Goal: Task Accomplishment & Management: Use online tool/utility

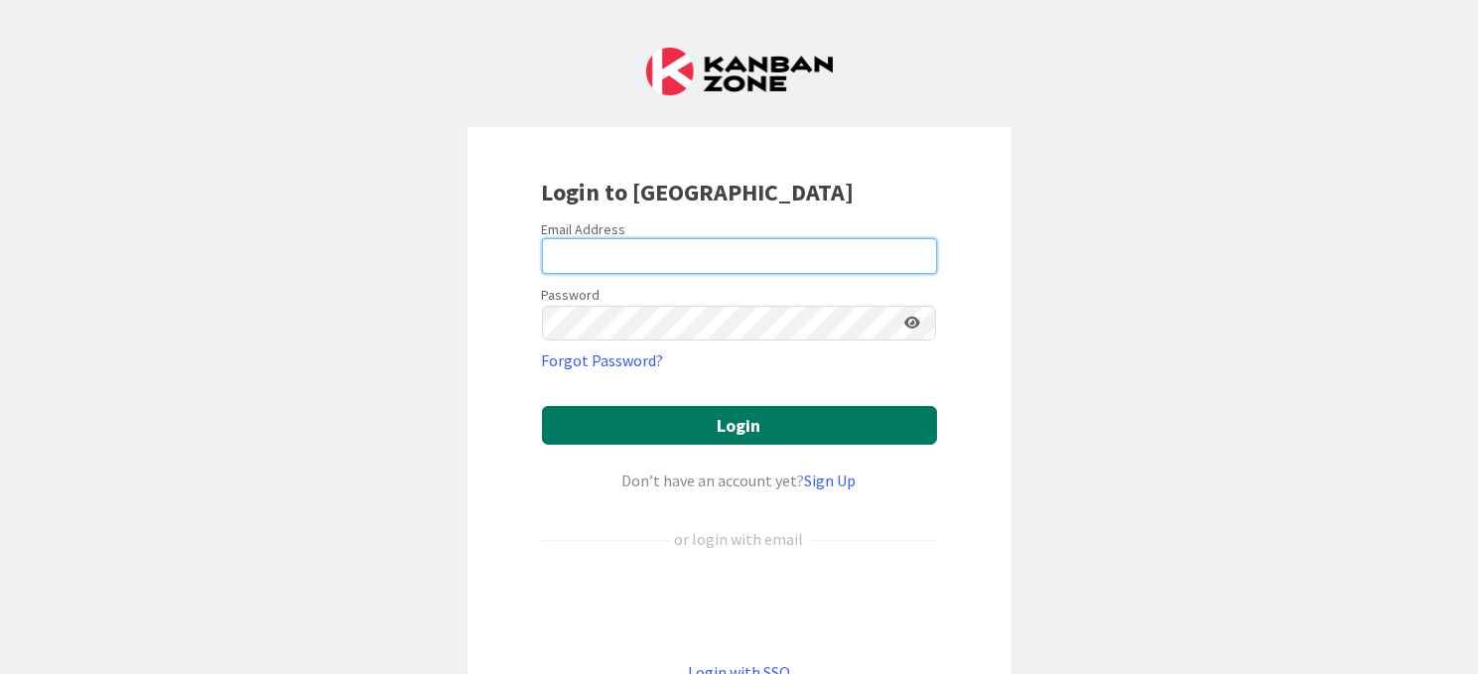
type input "[EMAIL_ADDRESS][DOMAIN_NAME]"
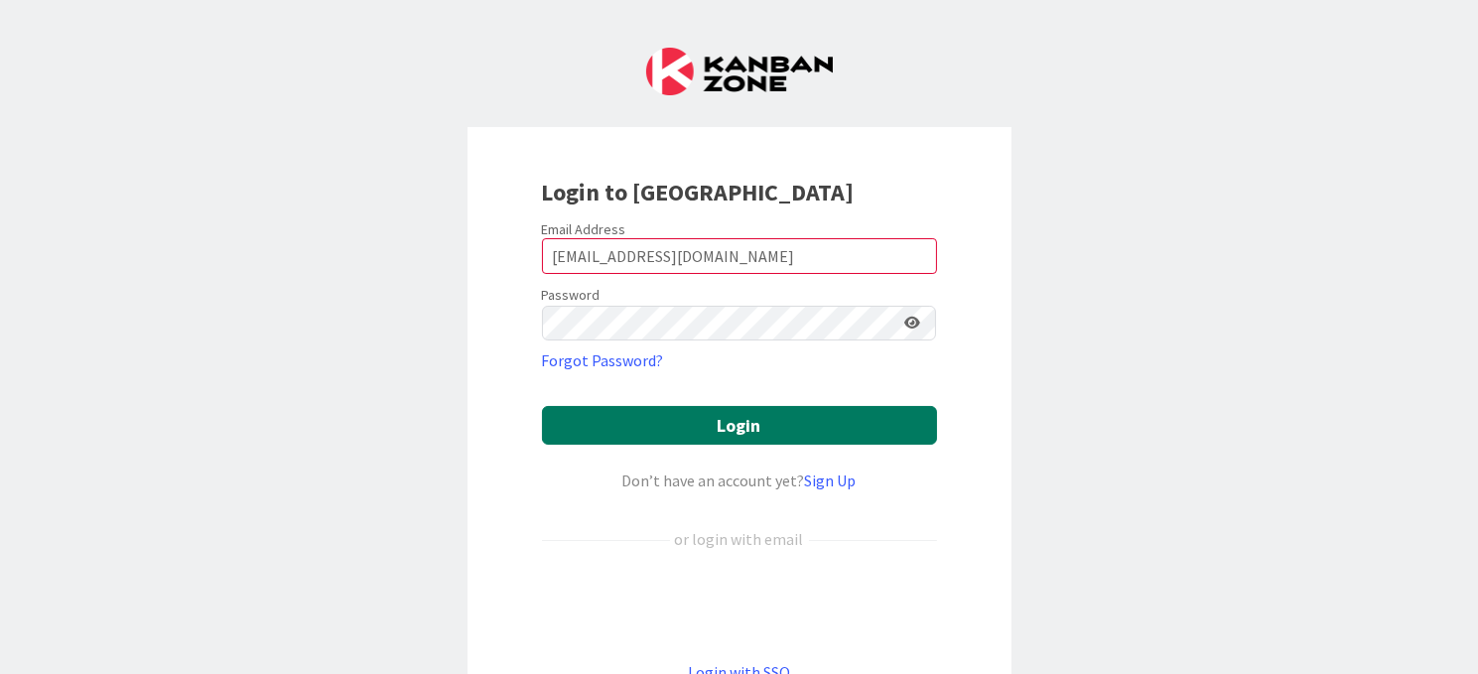
click at [741, 417] on button "Login" at bounding box center [739, 425] width 395 height 39
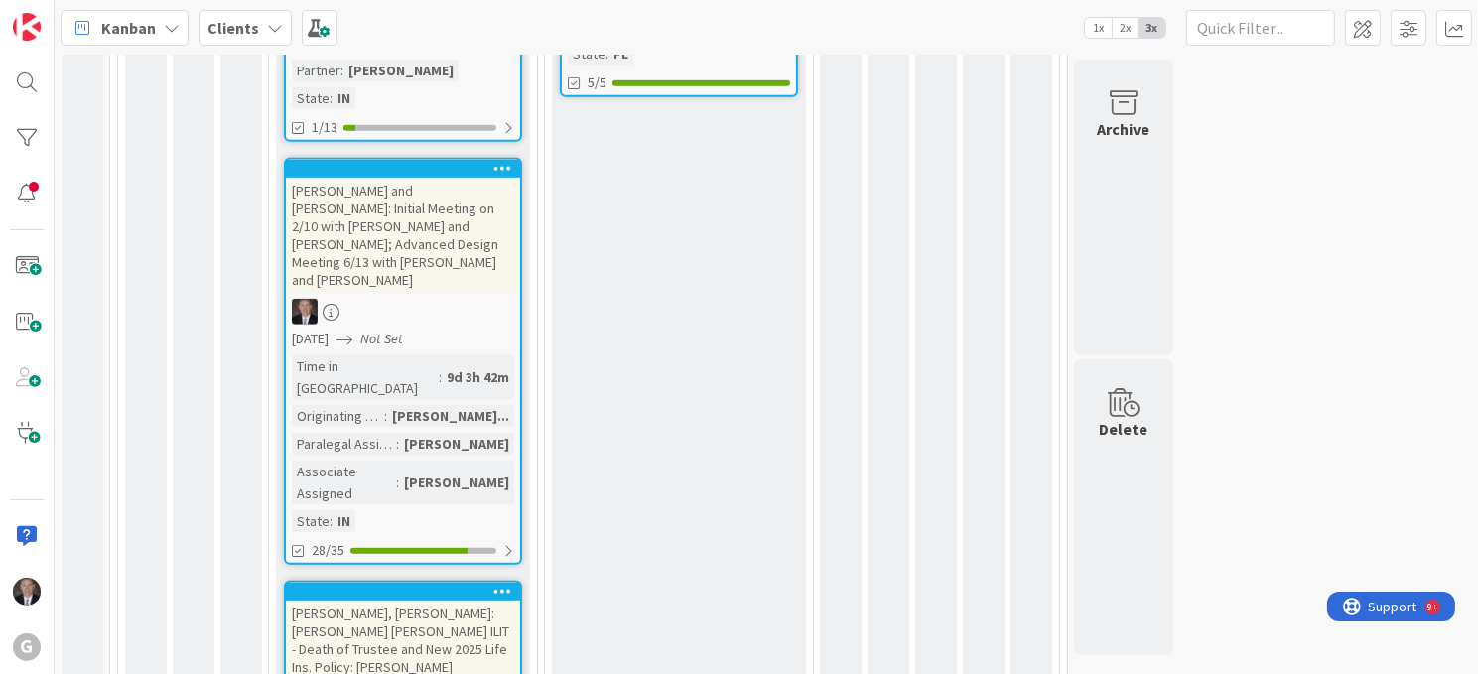
scroll to position [1583, 0]
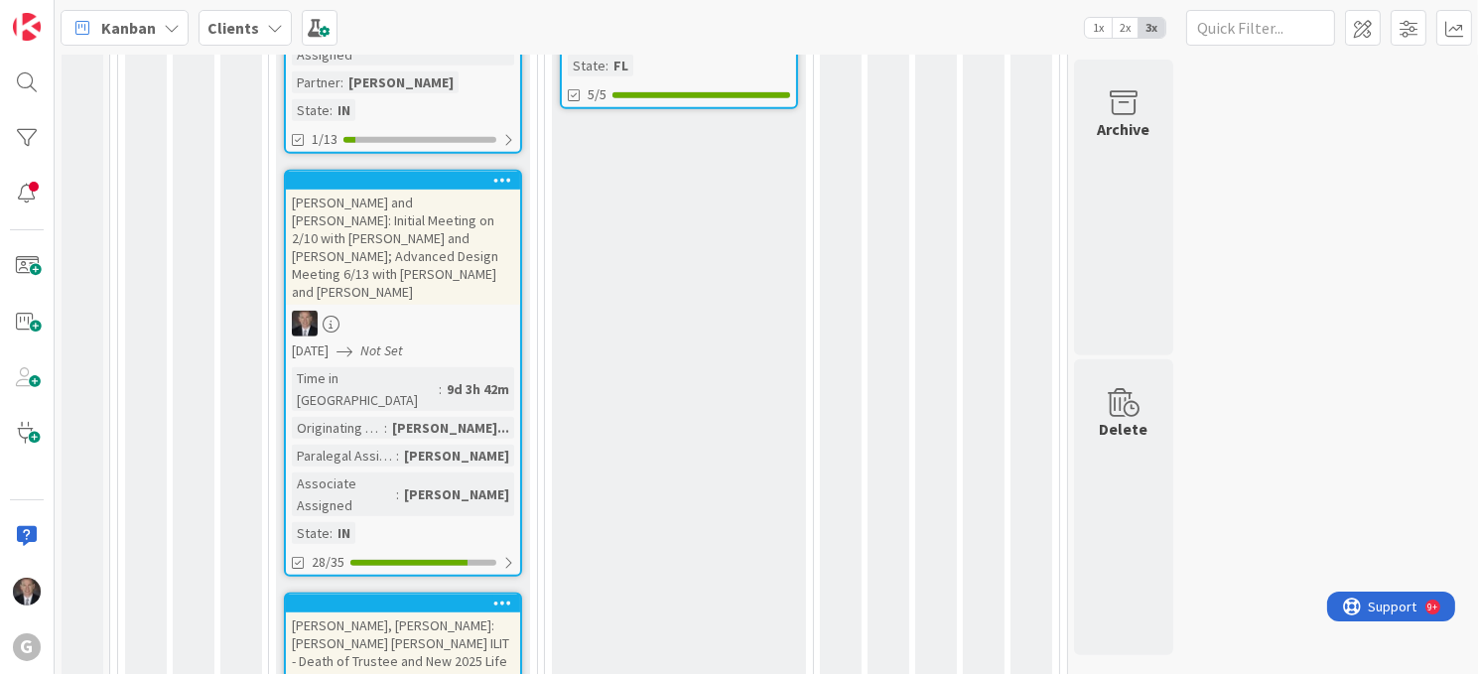
click at [410, 612] on div "[PERSON_NAME], [PERSON_NAME]: [PERSON_NAME] [PERSON_NAME] ILIT - Death of Trust…" at bounding box center [403, 651] width 234 height 79
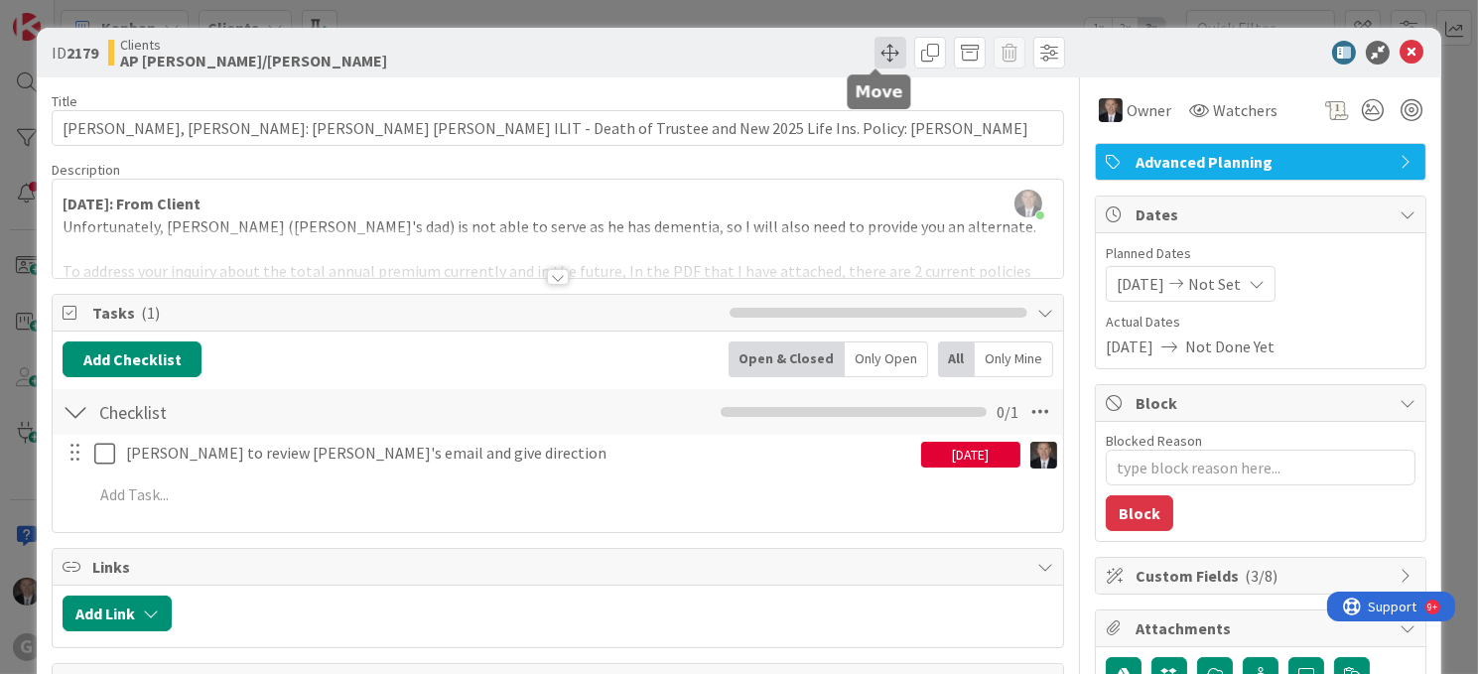
click at [875, 45] on span at bounding box center [890, 53] width 32 height 32
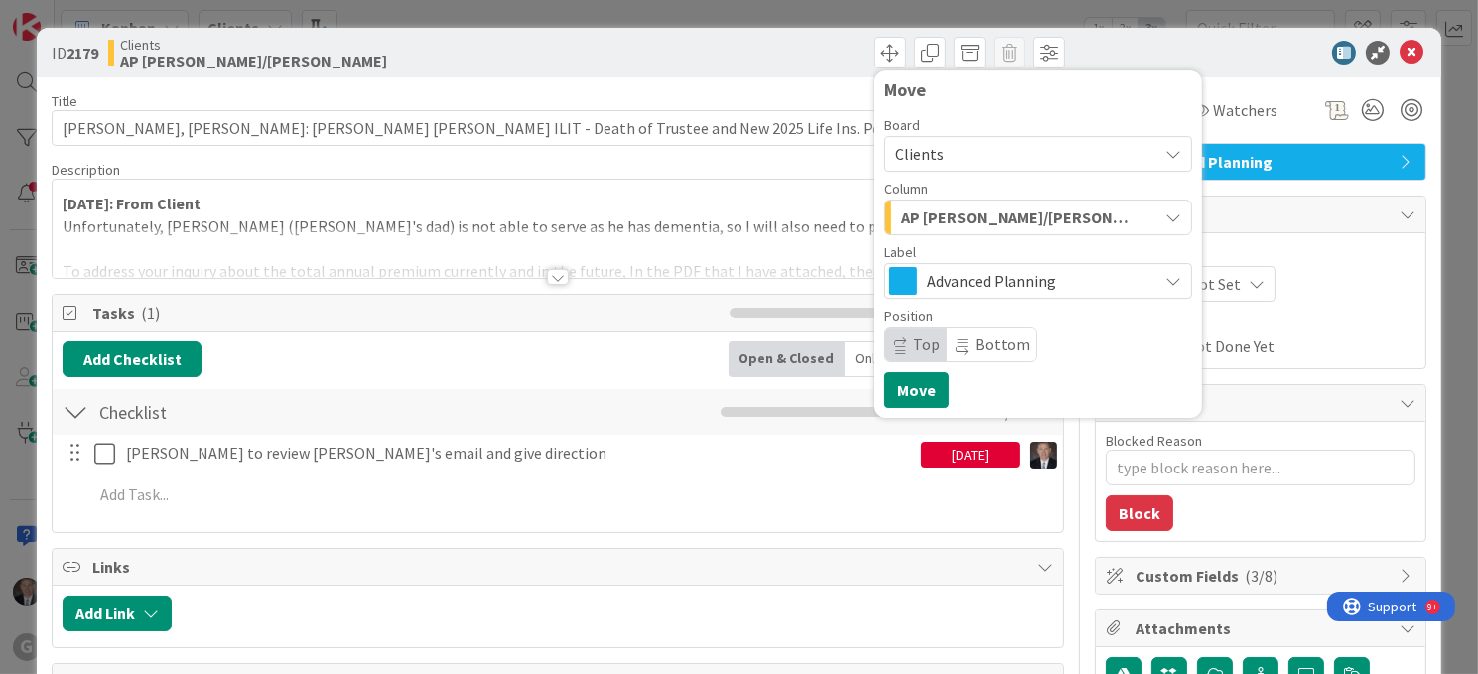
click at [1165, 218] on icon "button" at bounding box center [1173, 217] width 16 height 16
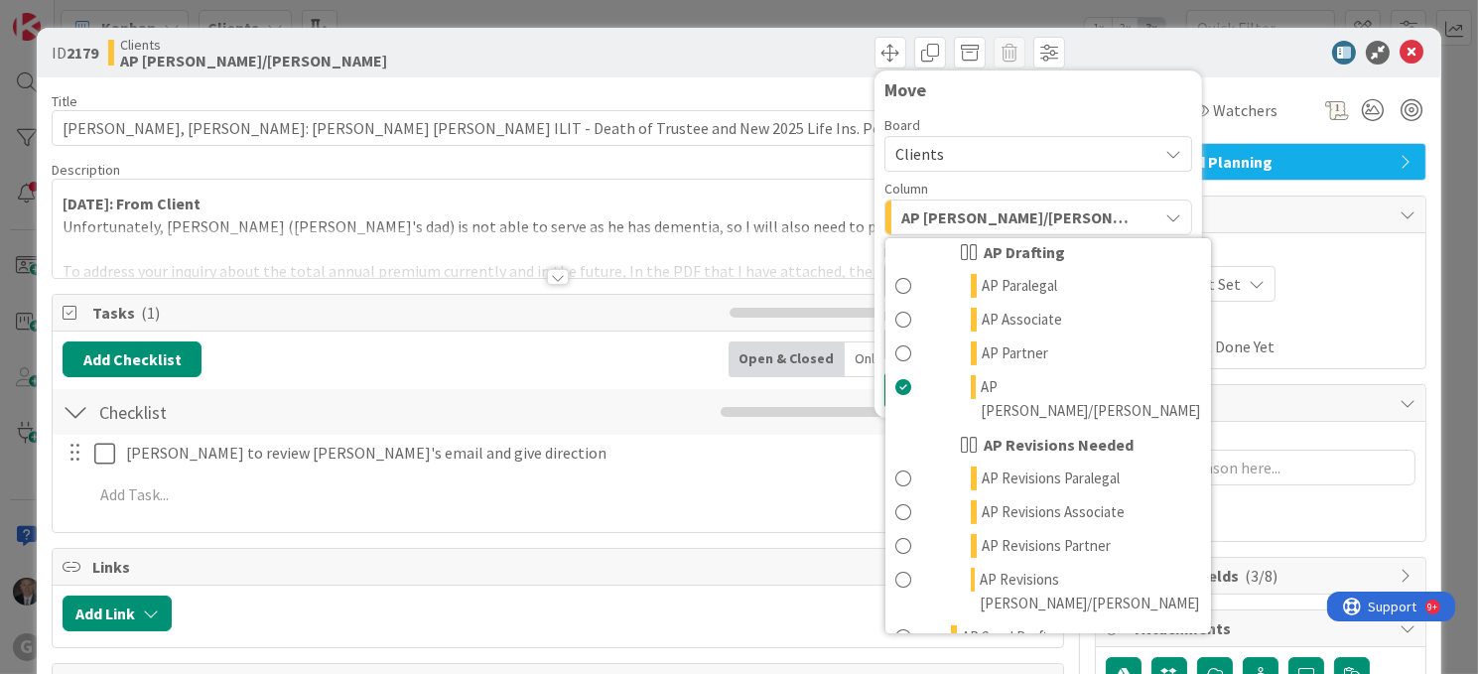
scroll to position [870, 0]
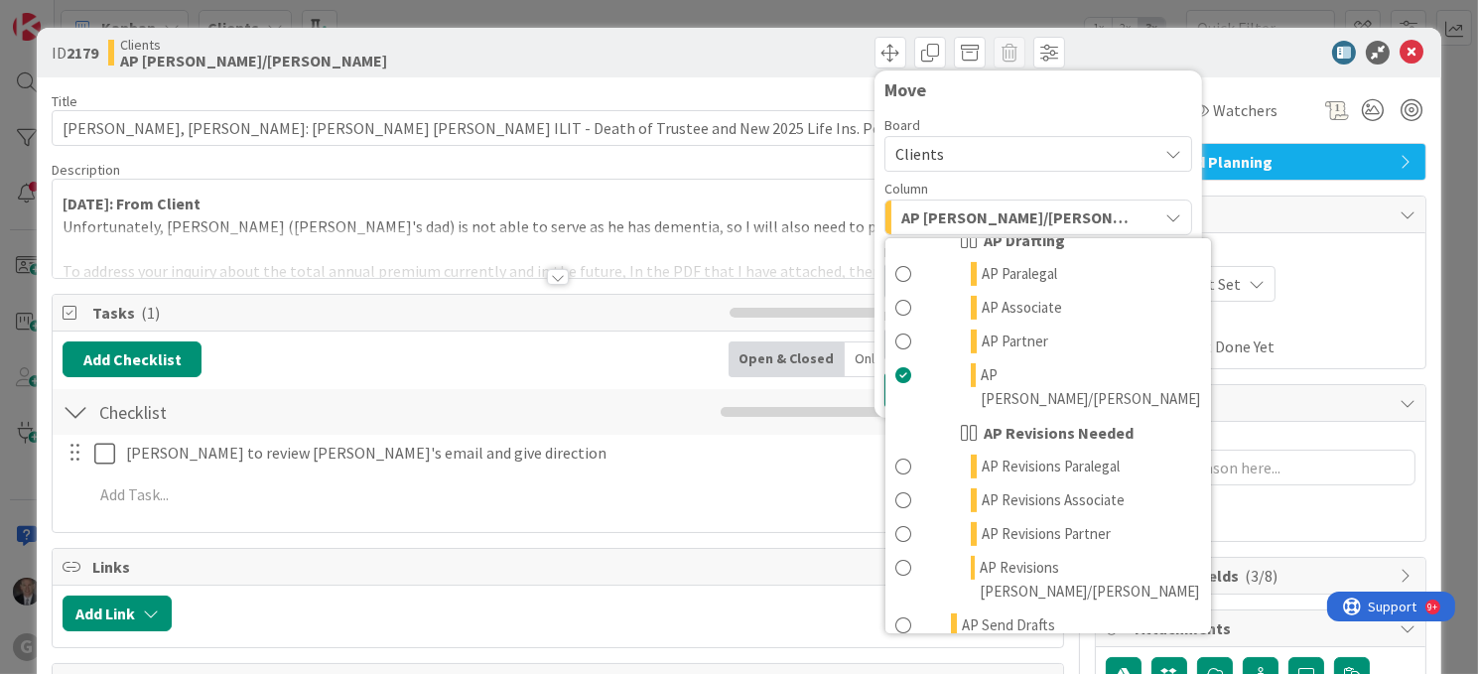
click at [895, 647] on span at bounding box center [903, 671] width 16 height 48
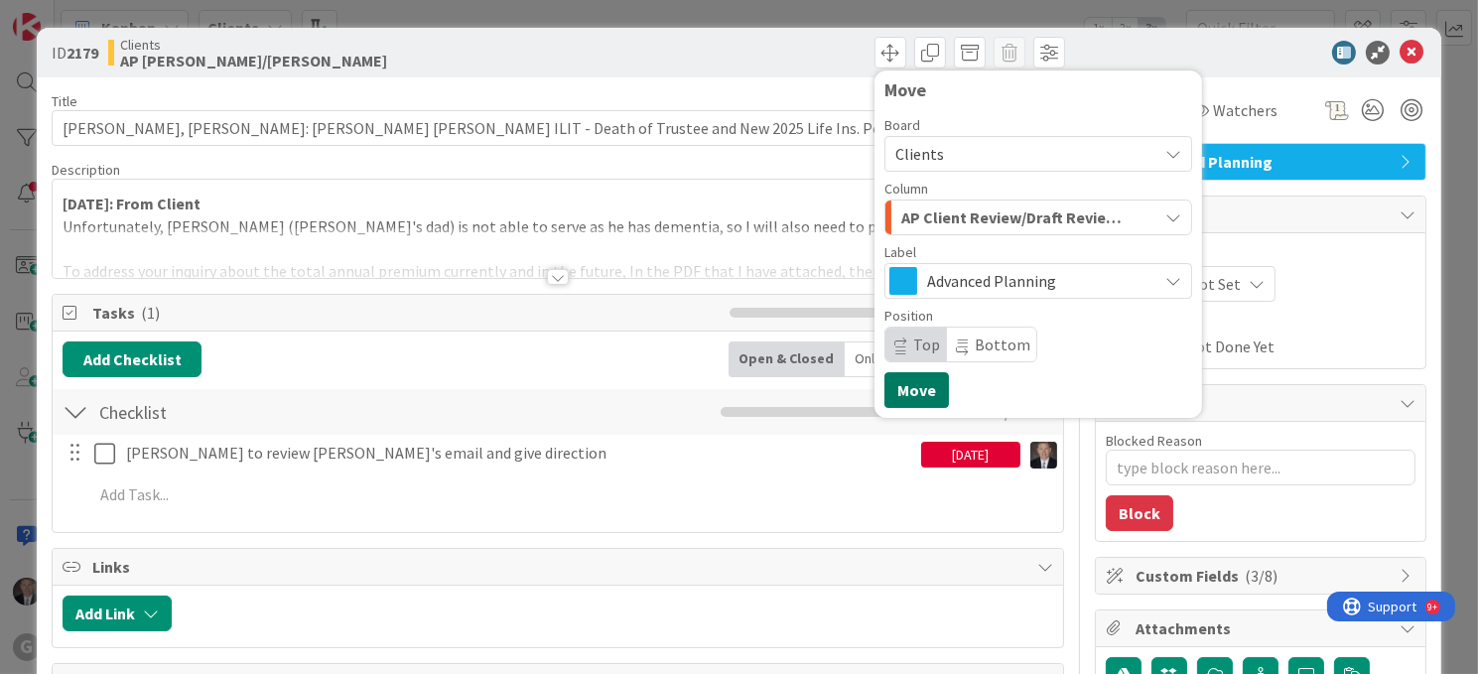
click at [911, 389] on button "Move" at bounding box center [916, 390] width 65 height 36
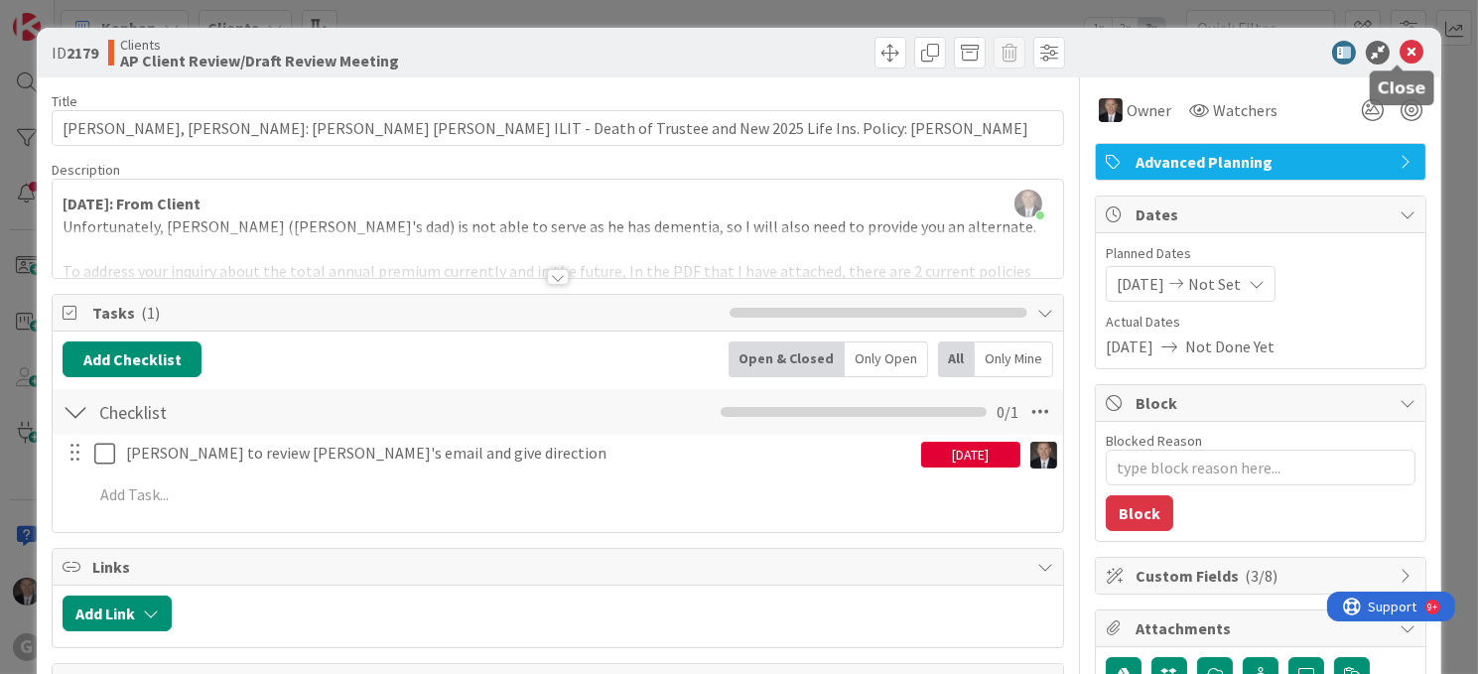
click at [1399, 47] on icon at bounding box center [1411, 53] width 24 height 24
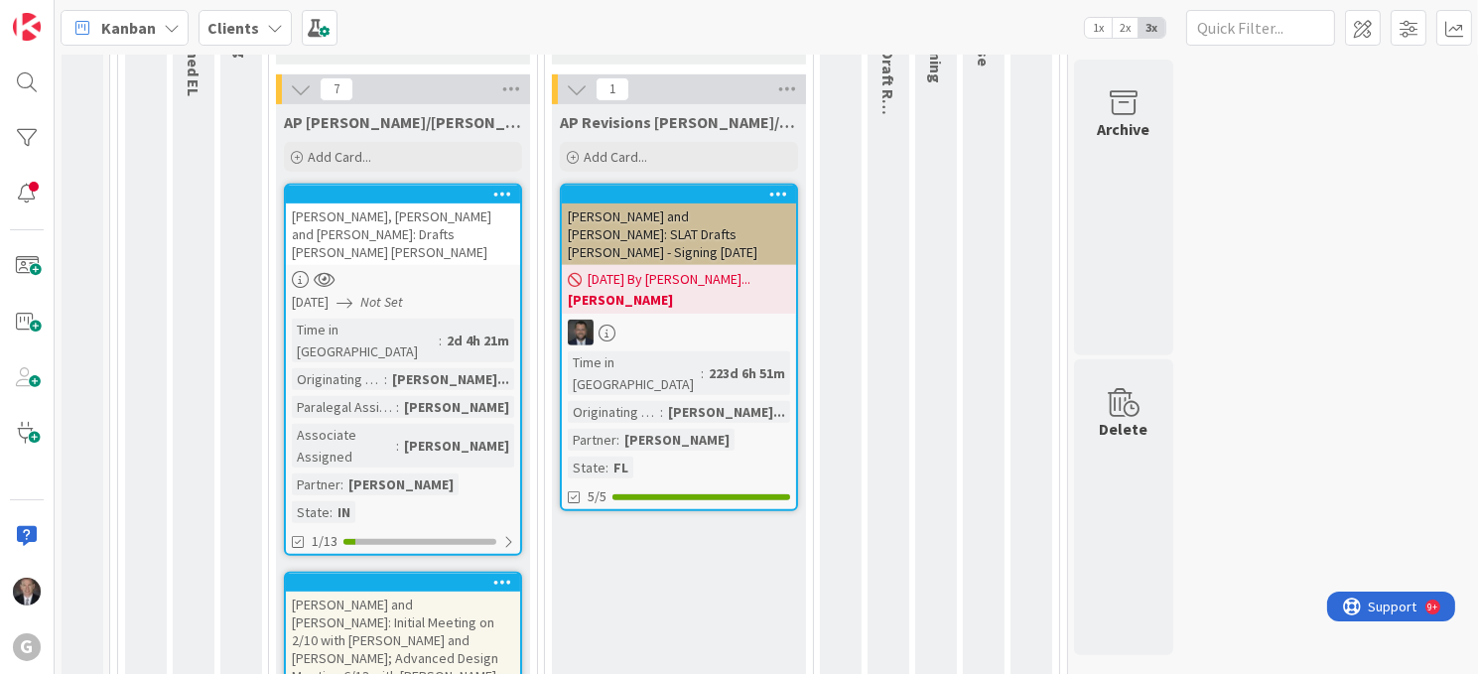
scroll to position [1153, 0]
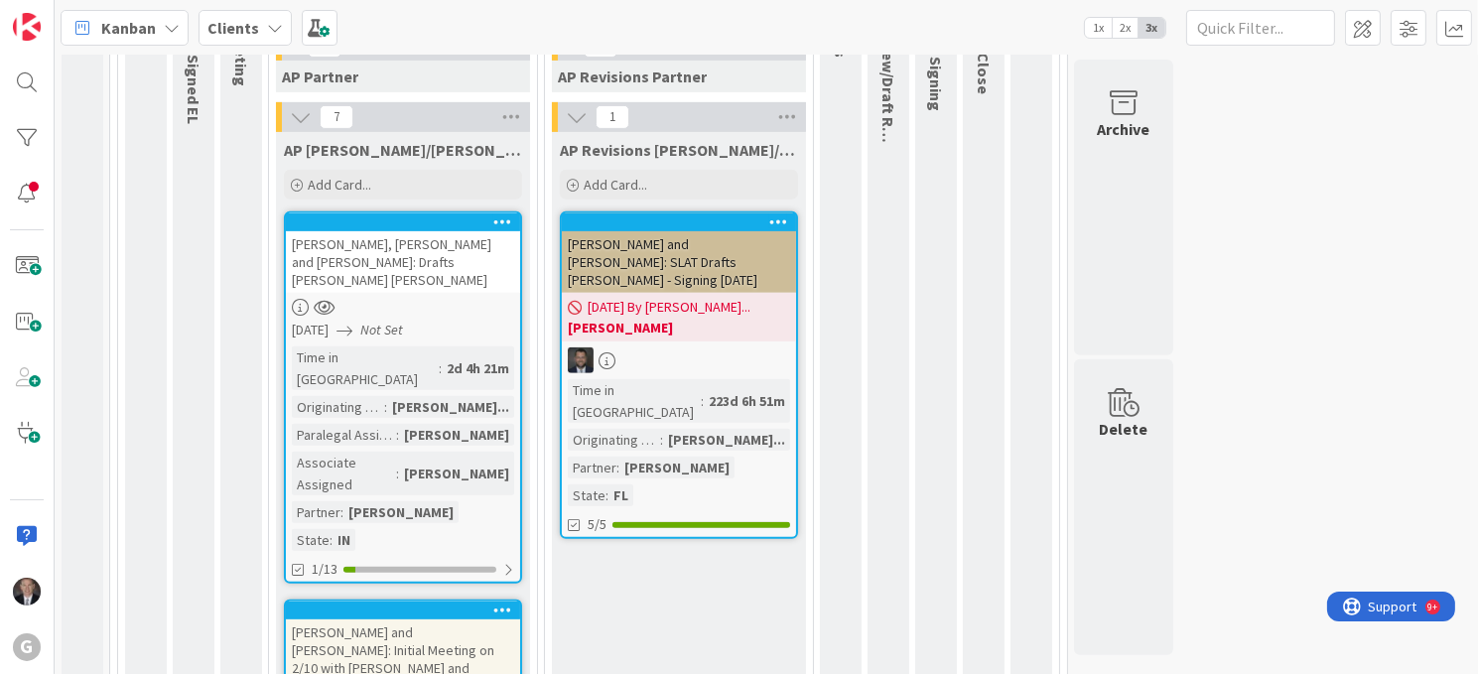
click at [421, 231] on div "[PERSON_NAME], [PERSON_NAME] and [PERSON_NAME]: Drafts [PERSON_NAME] [PERSON_NA…" at bounding box center [403, 262] width 234 height 62
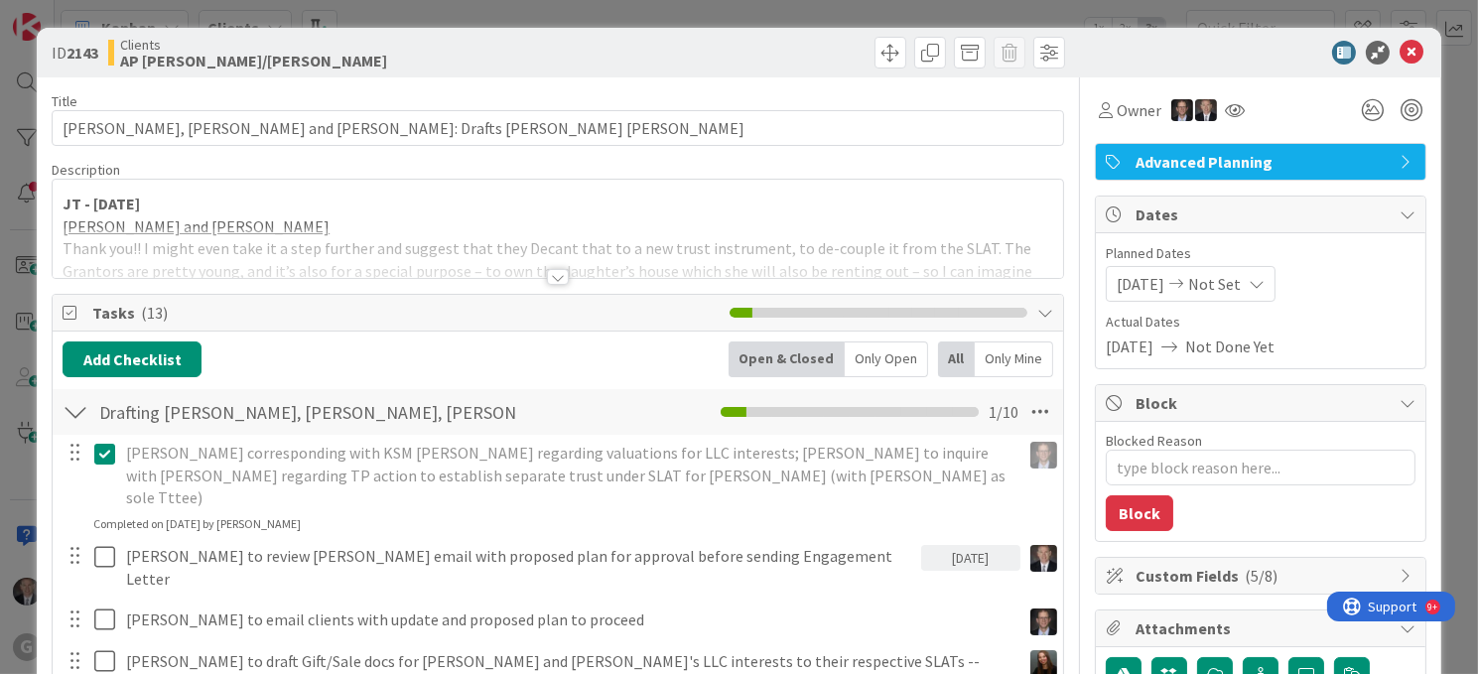
type textarea "x"
click at [1399, 47] on icon at bounding box center [1411, 53] width 24 height 24
